Goal: Check status: Check status

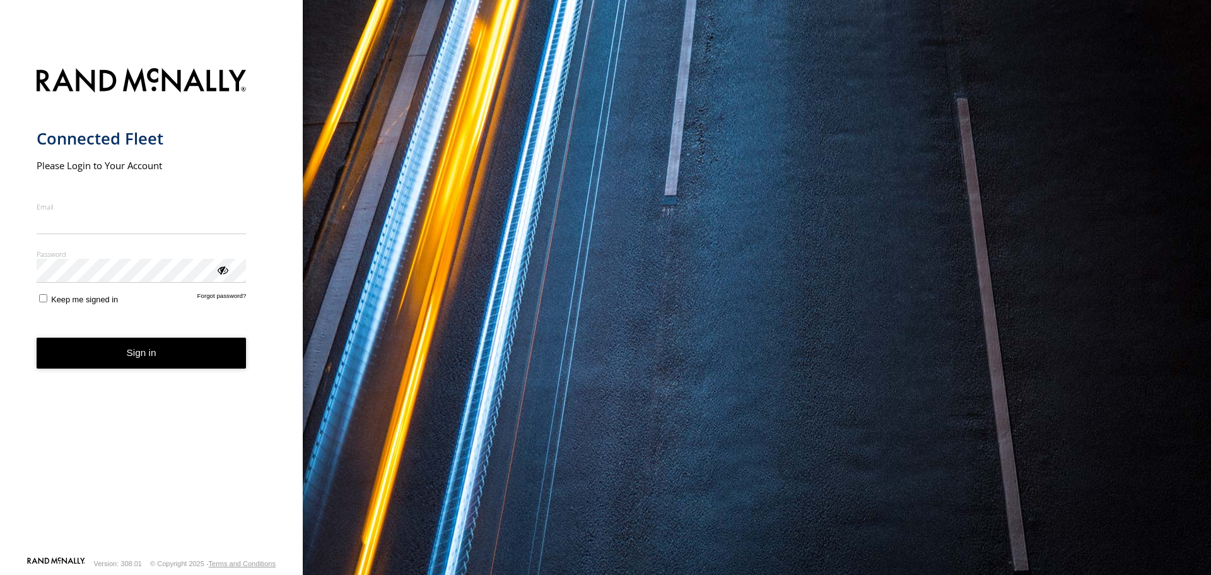
type input "**********"
click at [153, 367] on button "Sign in" at bounding box center [142, 352] width 210 height 31
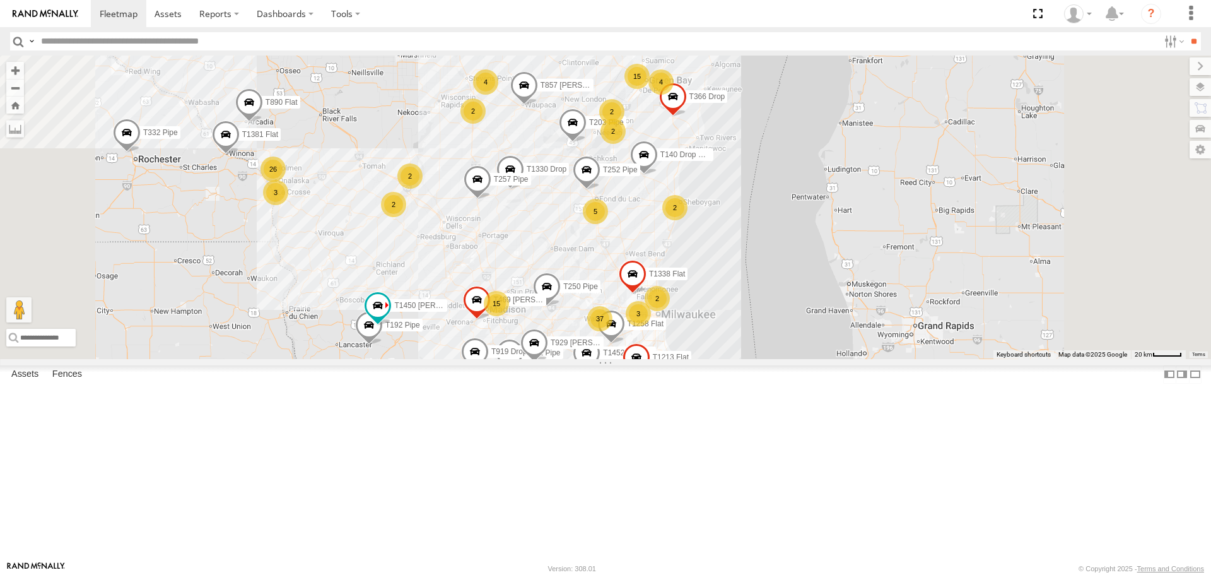
drag, startPoint x: 757, startPoint y: 175, endPoint x: 691, endPoint y: 333, distance: 170.8
click at [691, 333] on div "T1451 Moffett Flat T1438 Pipe T210 T162 Moffett Flat T470 Boom T682 Stretch Fla…" at bounding box center [605, 207] width 1211 height 303
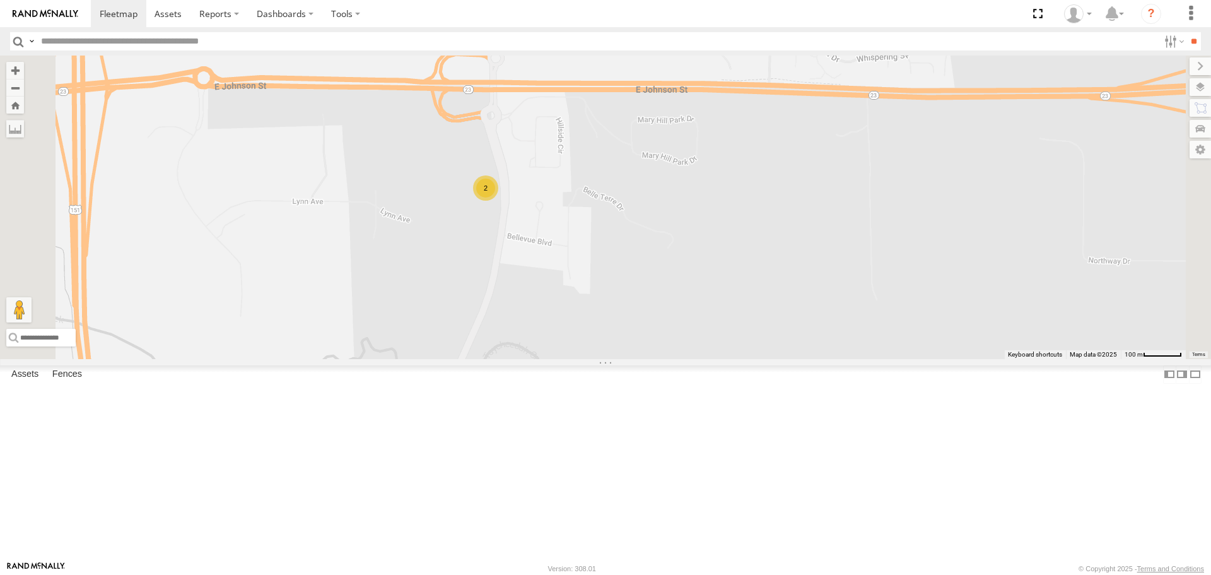
drag, startPoint x: 602, startPoint y: 204, endPoint x: 628, endPoint y: 379, distance: 176.1
click at [628, 358] on div "T1451 Moffett Flat T1438 Pipe T210 T162 Moffett Flat T470 Boom T682 Stretch Fla…" at bounding box center [605, 207] width 1211 height 303
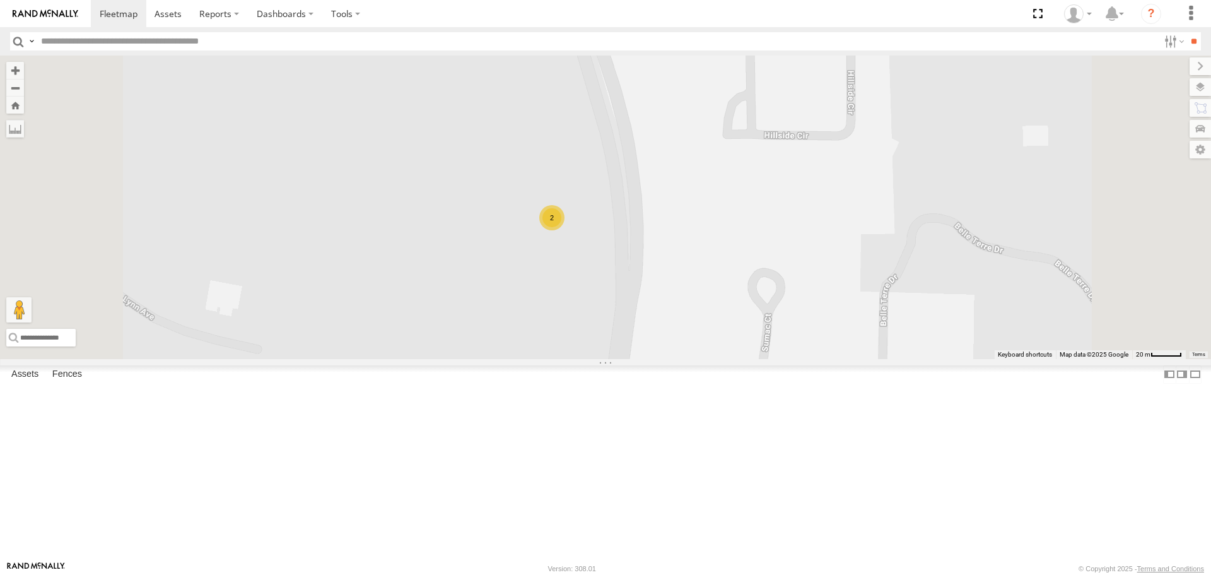
drag, startPoint x: 747, startPoint y: 300, endPoint x: 712, endPoint y: 356, distance: 66.0
click at [712, 356] on div "T1451 Moffett Flat T1438 Pipe T210 T162 Moffett Flat T470 Boom T682 Stretch Fla…" at bounding box center [605, 207] width 1211 height 303
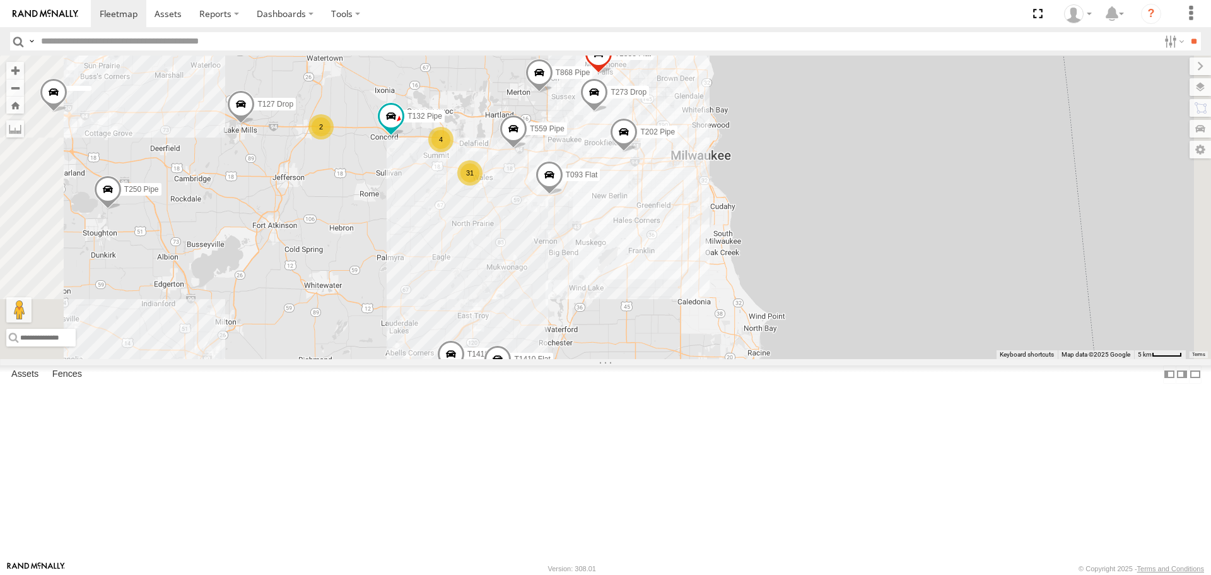
drag, startPoint x: 738, startPoint y: 197, endPoint x: 650, endPoint y: 295, distance: 131.8
click at [650, 295] on div "T1451 [PERSON_NAME] Flat T1438 Pipe T210 T240 [PERSON_NAME] Flat T162 [PERSON_N…" at bounding box center [605, 207] width 1211 height 303
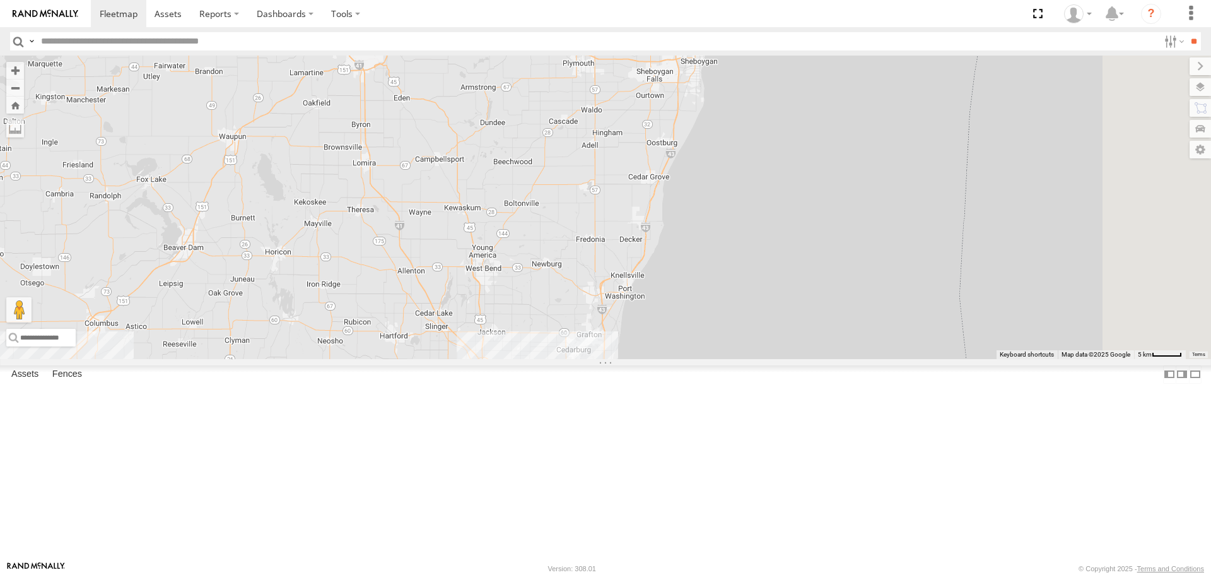
drag, startPoint x: 668, startPoint y: 85, endPoint x: 577, endPoint y: 440, distance: 367.2
click at [577, 358] on div "T1451 Moffett Flat T1438 Pipe T210 T240 Moffett Flat T162 Moffett Flat T682 Str…" at bounding box center [605, 207] width 1211 height 303
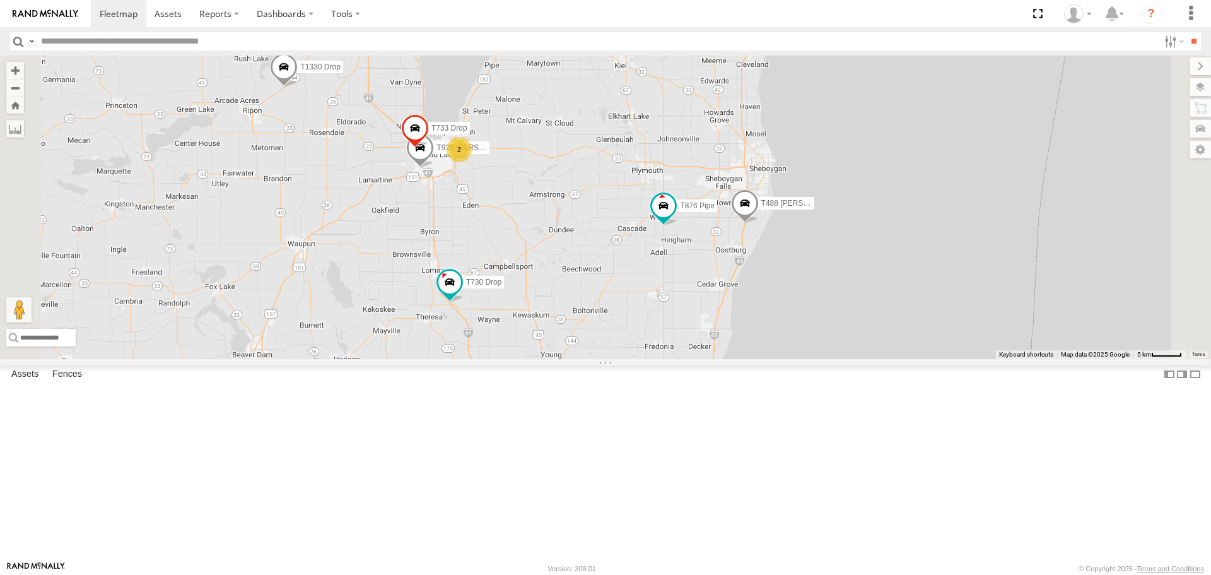
drag, startPoint x: 618, startPoint y: 235, endPoint x: 703, endPoint y: 360, distance: 152.1
click at [703, 358] on div "T1451 Moffett Flat T1438 Pipe T210 T240 Moffett Flat T162 Moffett Flat T682 Str…" at bounding box center [605, 207] width 1211 height 303
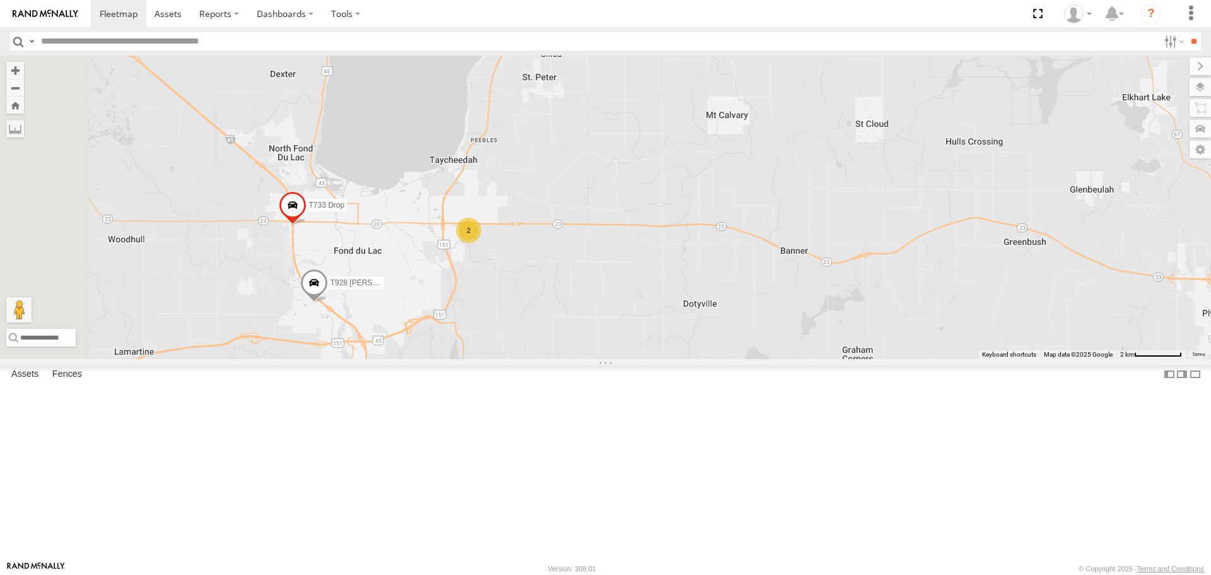
drag, startPoint x: 616, startPoint y: 370, endPoint x: 621, endPoint y: 377, distance: 8.6
click at [621, 358] on div "T1451 Moffett Flat T1438 Pipe T210 T240 Moffett Flat T162 Moffett Flat T682 Str…" at bounding box center [605, 207] width 1211 height 303
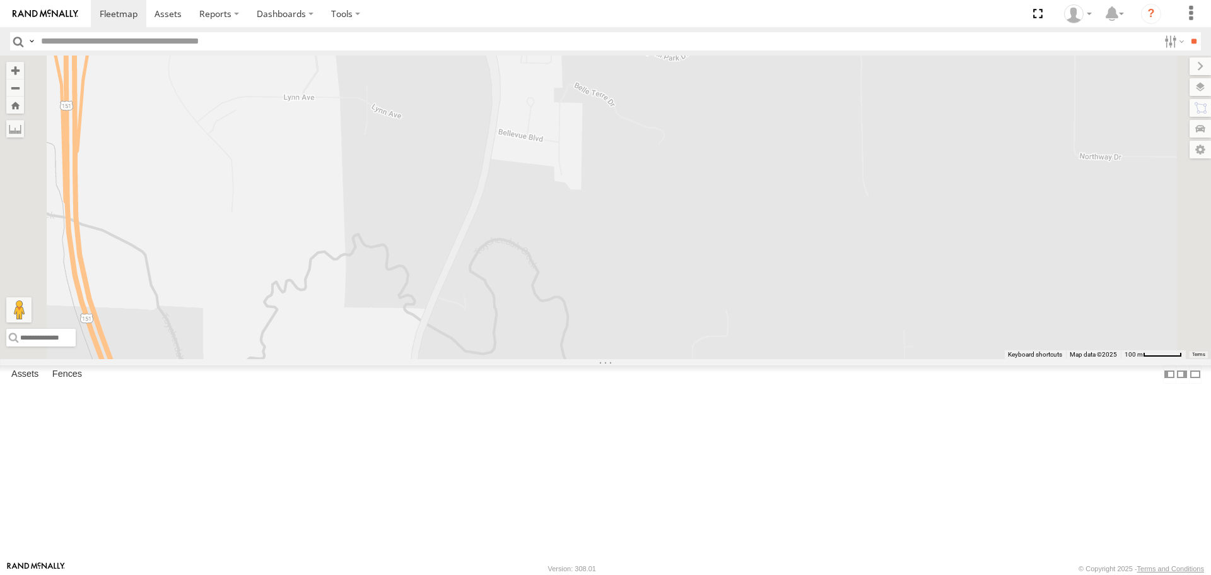
drag, startPoint x: 657, startPoint y: 106, endPoint x: 548, endPoint y: 484, distance: 393.9
click at [548, 358] on div "T1451 Moffett Flat T1438 Pipe T210 T240 Moffett Flat T162 Moffett Flat T682 Str…" at bounding box center [605, 207] width 1211 height 303
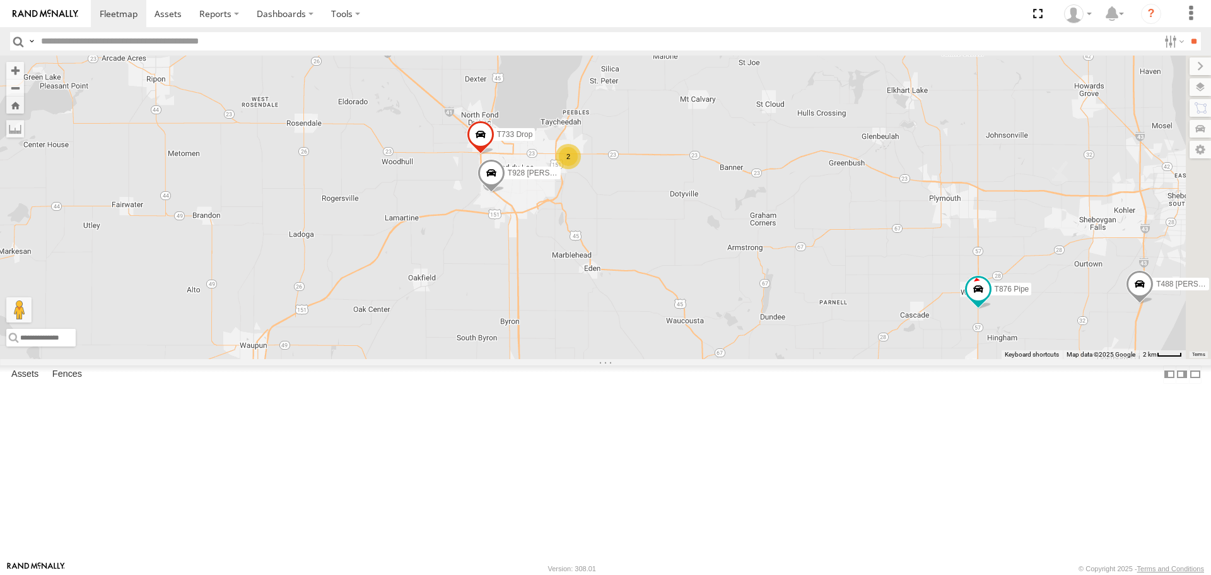
drag, startPoint x: 925, startPoint y: 495, endPoint x: 771, endPoint y: 252, distance: 287.9
click at [772, 254] on div "T1451 Moffett Flat T1438 Pipe T210 T240 Moffett Flat T162 Moffett Flat T682 Str…" at bounding box center [605, 207] width 1211 height 303
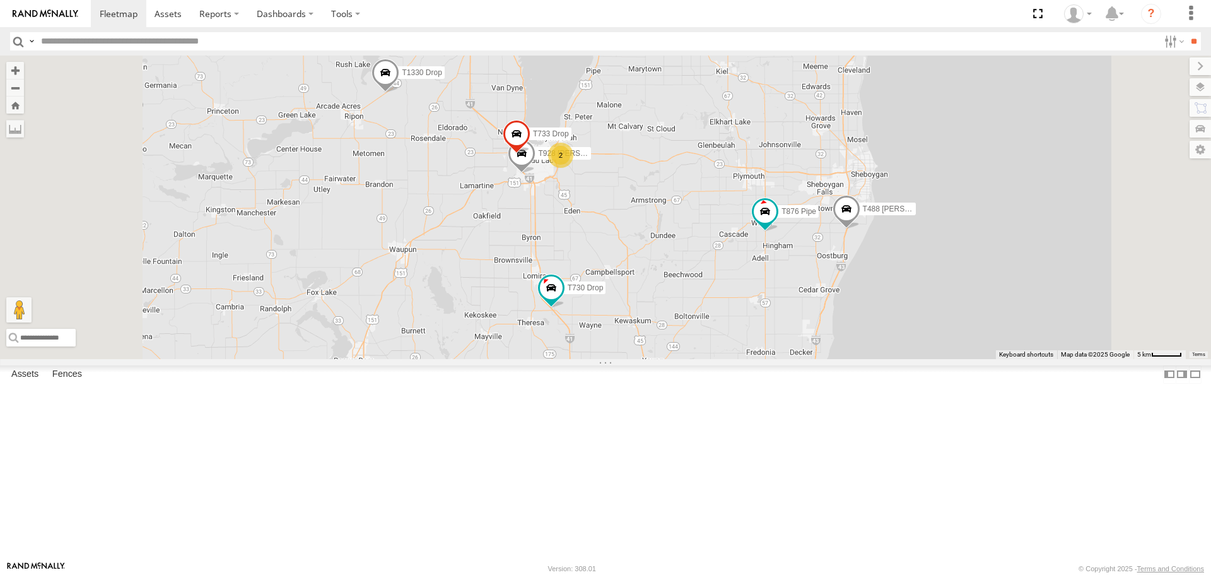
drag, startPoint x: 735, startPoint y: 232, endPoint x: 762, endPoint y: 342, distance: 113.7
click at [762, 342] on div "T1451 Moffett Flat T1438 Pipe T210 T240 Moffett Flat T162 Moffett Flat T682 Str…" at bounding box center [605, 207] width 1211 height 303
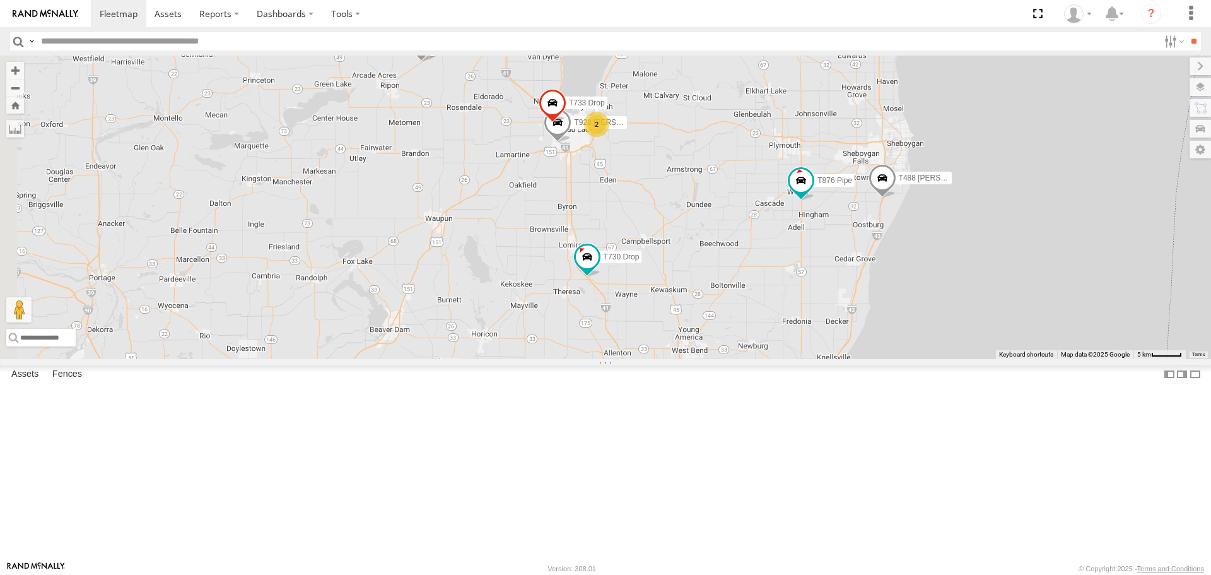
drag, startPoint x: 929, startPoint y: 235, endPoint x: 964, endPoint y: 177, distance: 67.6
click at [964, 177] on div "T1451 Moffett Flat T1438 Pipe T210 T240 Moffett Flat T162 Moffett Flat T682 Str…" at bounding box center [605, 207] width 1211 height 303
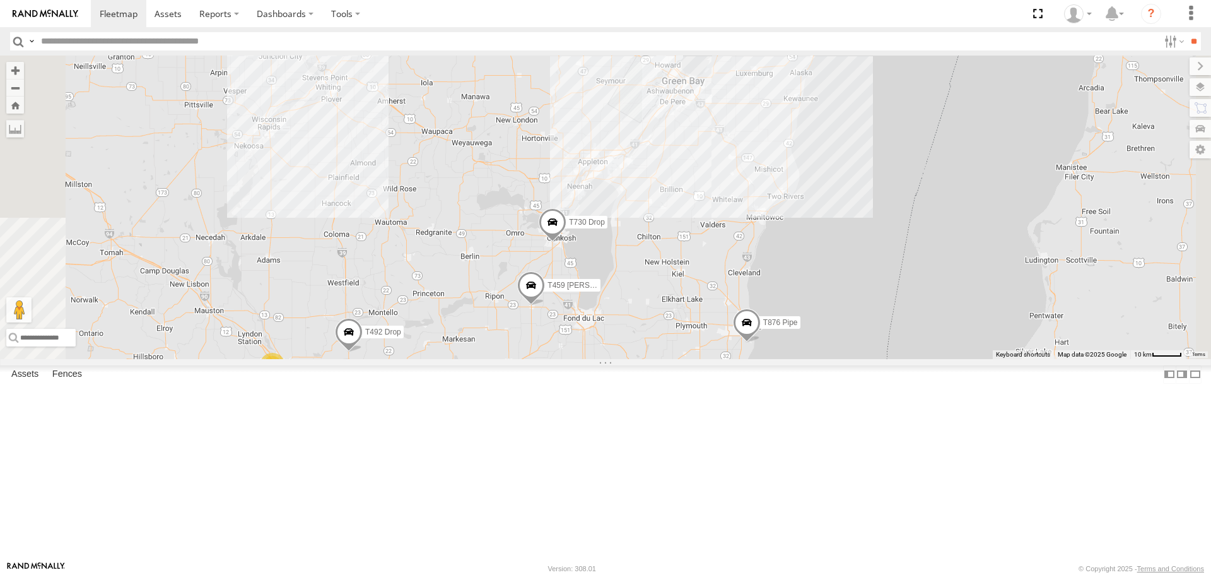
drag, startPoint x: 822, startPoint y: 114, endPoint x: 794, endPoint y: 520, distance: 407.3
click at [794, 358] on div "T1438 Pipe T540 Pipe T932 Moffett Flat T240 Moffett Flat T162 Moffett Flat T682…" at bounding box center [605, 207] width 1211 height 303
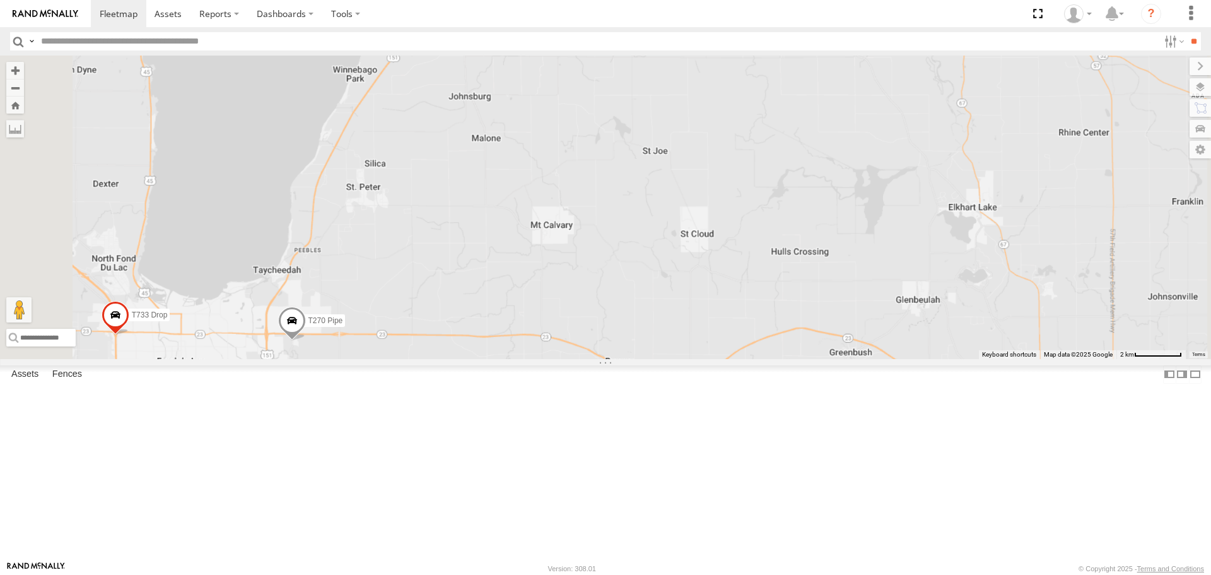
drag, startPoint x: 442, startPoint y: 530, endPoint x: 660, endPoint y: 228, distance: 373.1
click at [660, 228] on div "T928 Moffett Flat T733 Drop T929 Moffett Flat T270 Pipe" at bounding box center [605, 207] width 1211 height 303
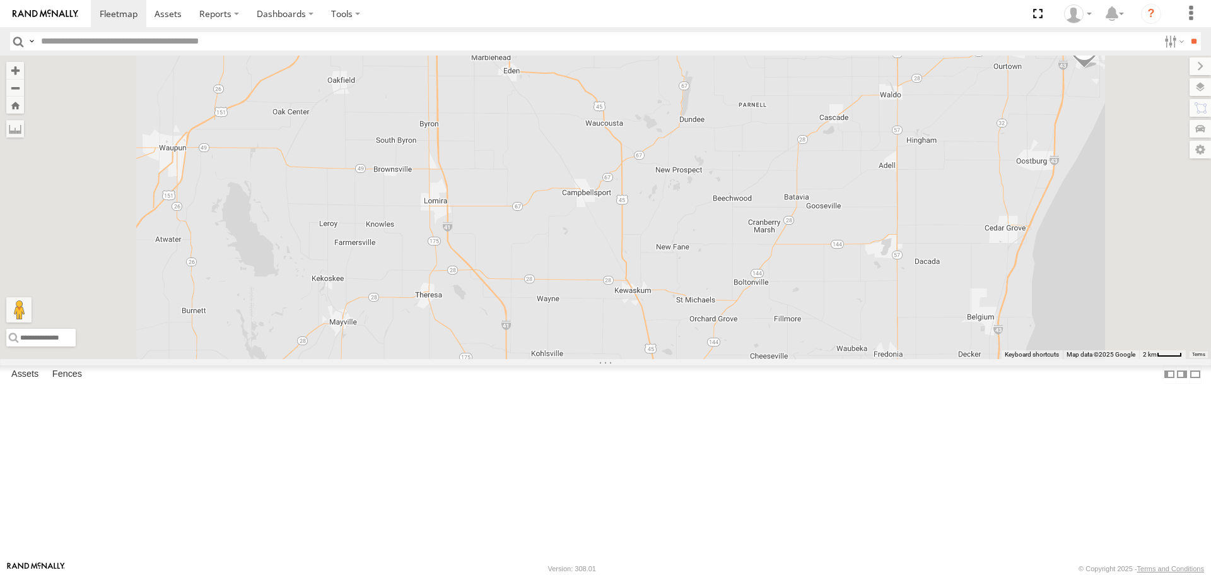
drag, startPoint x: 508, startPoint y: 500, endPoint x: 549, endPoint y: 290, distance: 213.4
click at [549, 290] on div "T928 Moffett Flat T733 Drop T929 Moffett Flat T270 Pipe T459 Moffett Flat T876 …" at bounding box center [605, 207] width 1211 height 303
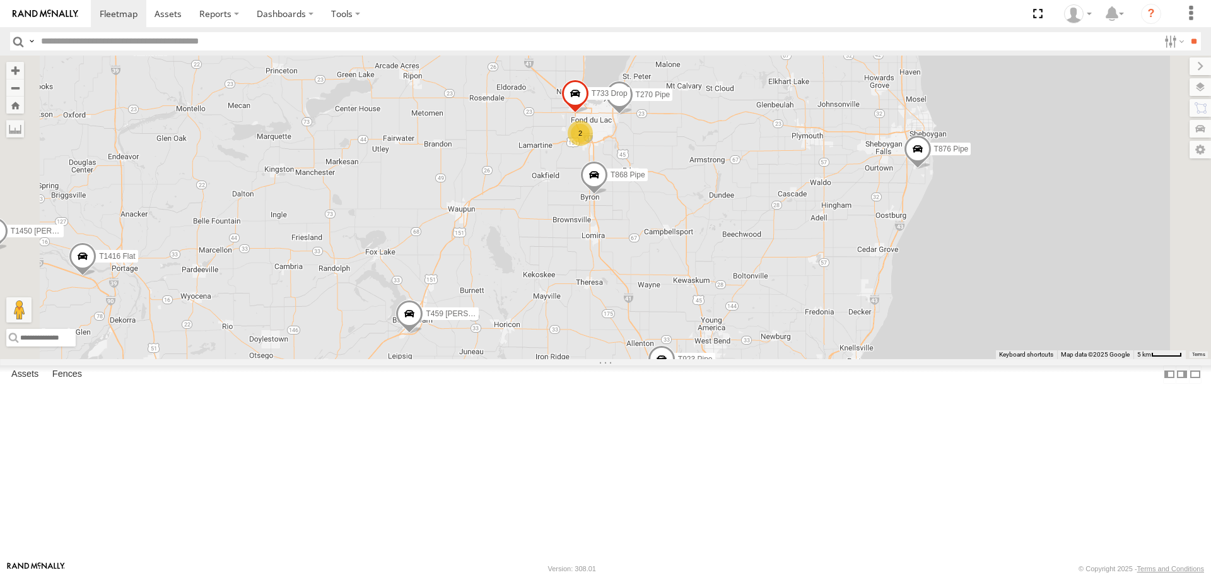
click at [820, 297] on div "T1438 Pipe T210 T932 [PERSON_NAME] Flat T240 [PERSON_NAME] Flat T162 [PERSON_NA…" at bounding box center [605, 207] width 1211 height 303
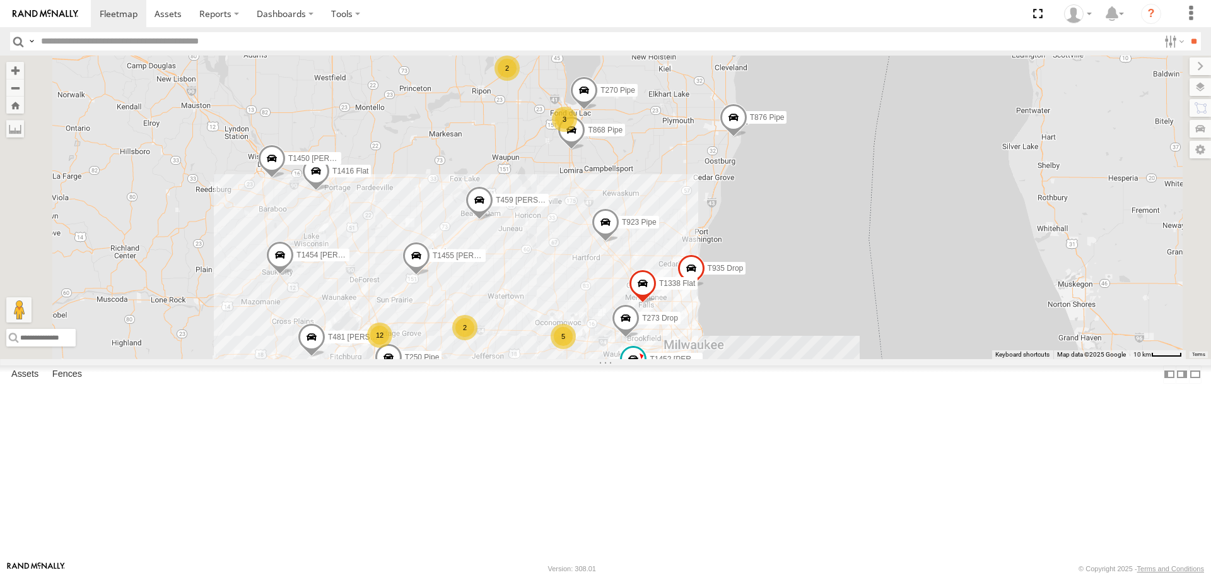
drag, startPoint x: 778, startPoint y: 493, endPoint x: 664, endPoint y: 320, distance: 207.2
click at [664, 320] on div "T1438 Pipe T210 T932 [PERSON_NAME] Flat T240 [PERSON_NAME] Flat T162 [PERSON_NA…" at bounding box center [605, 207] width 1211 height 303
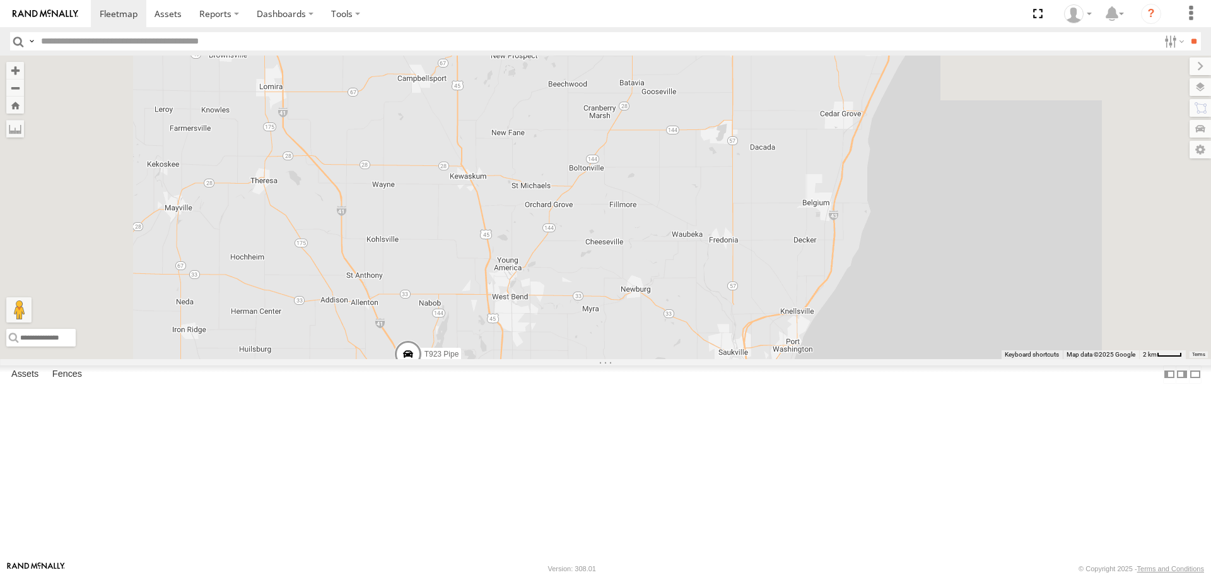
drag, startPoint x: 607, startPoint y: 208, endPoint x: 640, endPoint y: 423, distance: 217.7
click at [640, 358] on div "T923 Pipe T935 Drop T1338 Flat" at bounding box center [605, 207] width 1211 height 303
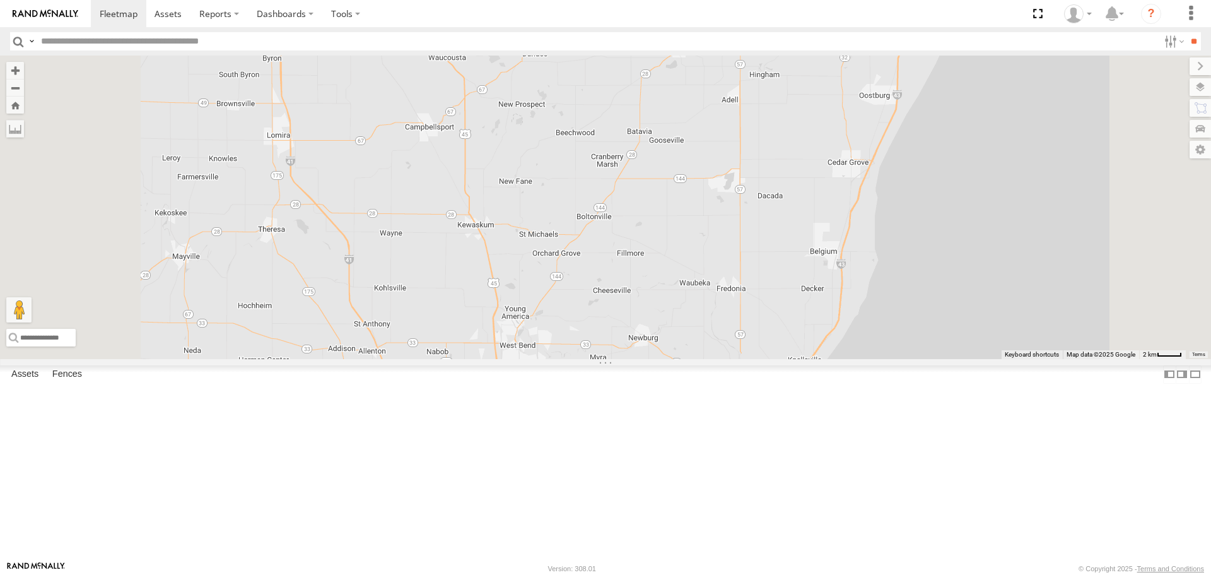
drag, startPoint x: 602, startPoint y: 319, endPoint x: 628, endPoint y: 425, distance: 109.7
click at [628, 358] on div "T923 Pipe T935 Drop T1338 Flat T868 Pipe T876 Pipe" at bounding box center [605, 207] width 1211 height 303
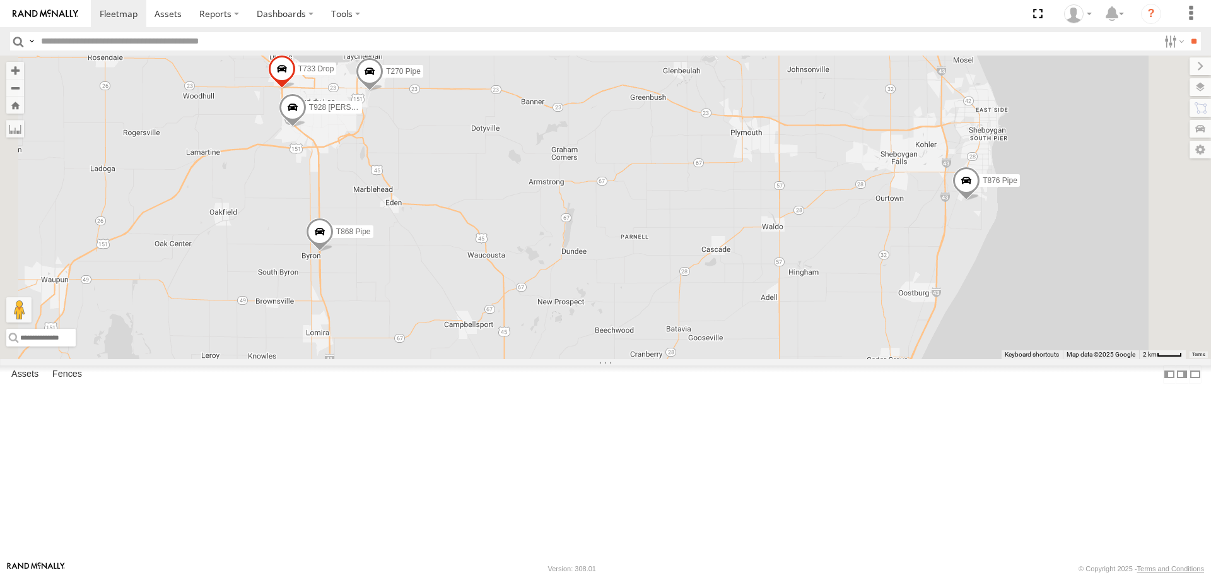
drag, startPoint x: 584, startPoint y: 245, endPoint x: 594, endPoint y: 331, distance: 87.0
click at [594, 331] on div "T923 Pipe T935 Drop T1338 Flat T868 Pipe T876 Pipe T928 Moffett Flat T733 Drop …" at bounding box center [605, 207] width 1211 height 303
